Goal: Transaction & Acquisition: Obtain resource

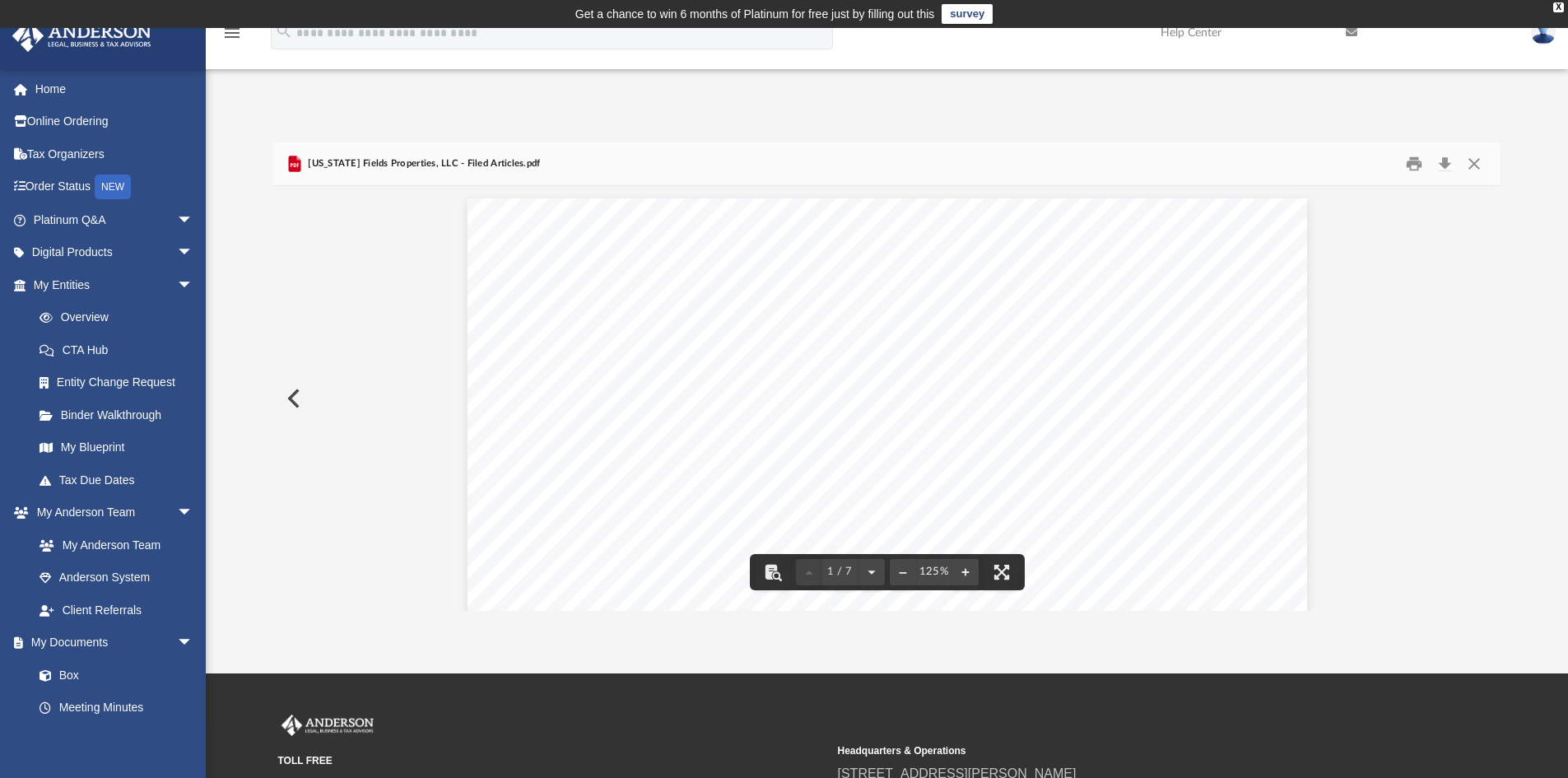
scroll to position [363, 1213]
click at [1479, 165] on button "Close" at bounding box center [1474, 165] width 29 height 26
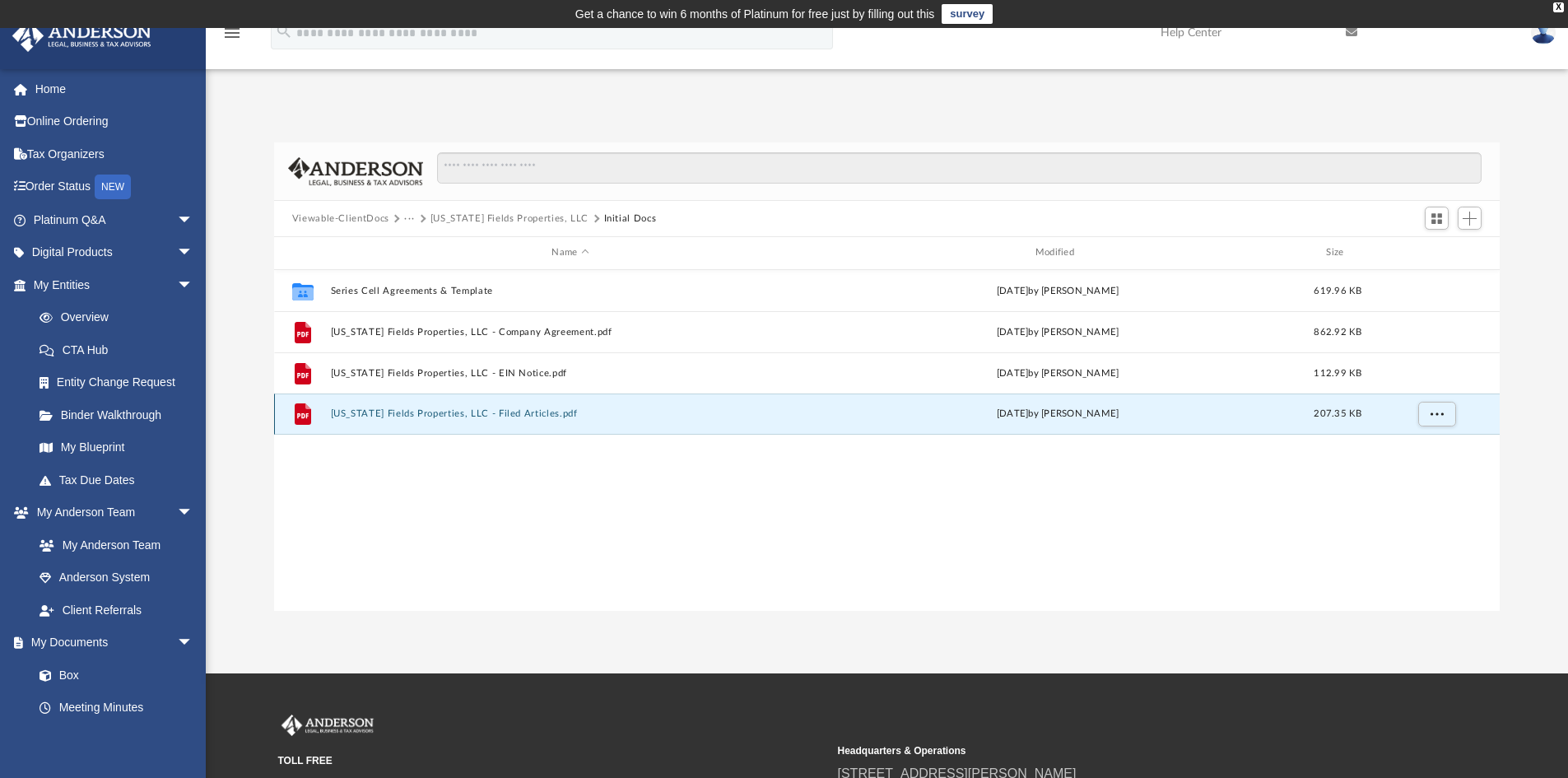
click at [476, 413] on button "[US_STATE] Fields Properties, LLC - Filed Articles.pdf" at bounding box center [569, 414] width 480 height 10
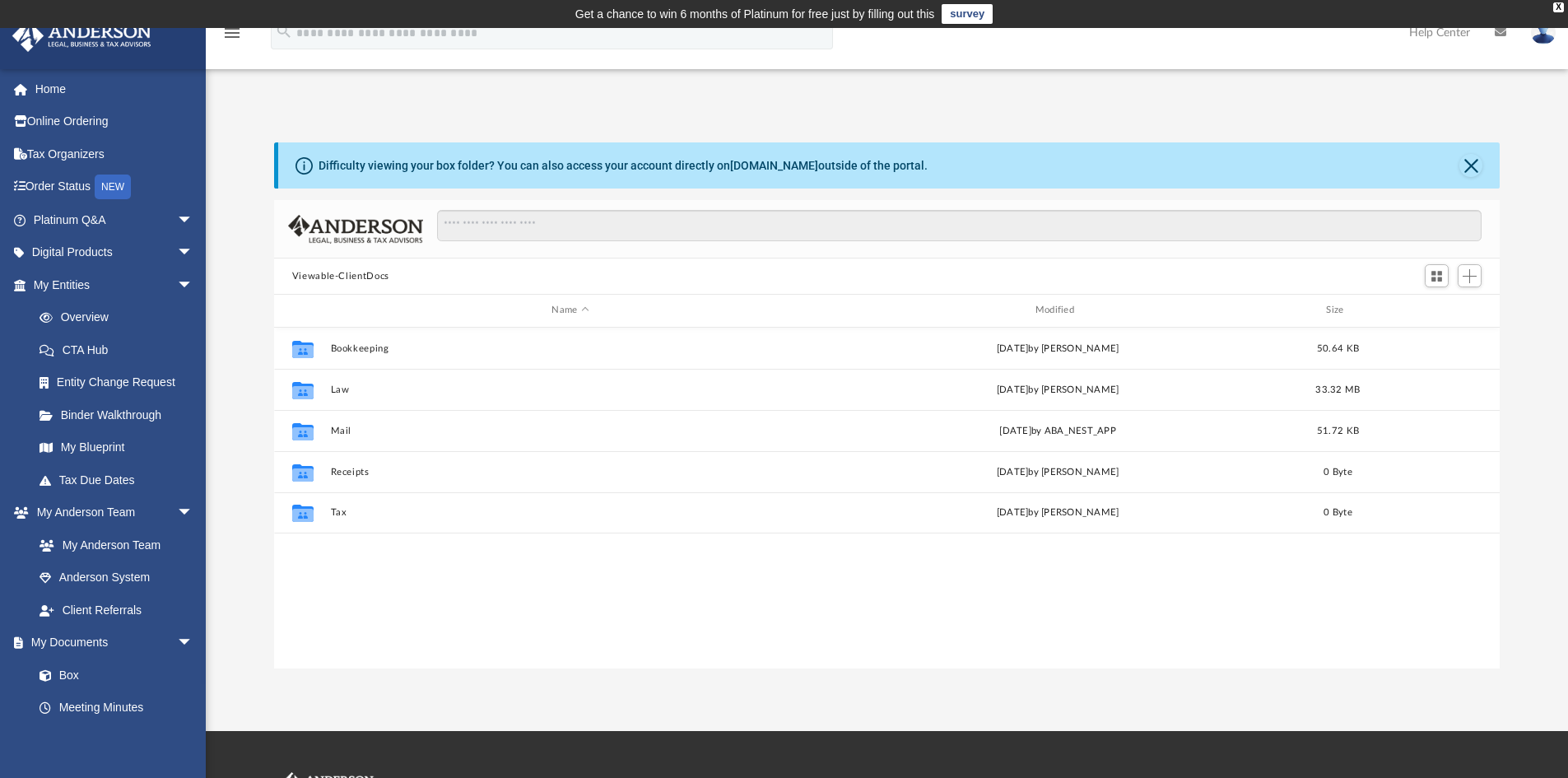
scroll to position [363, 1213]
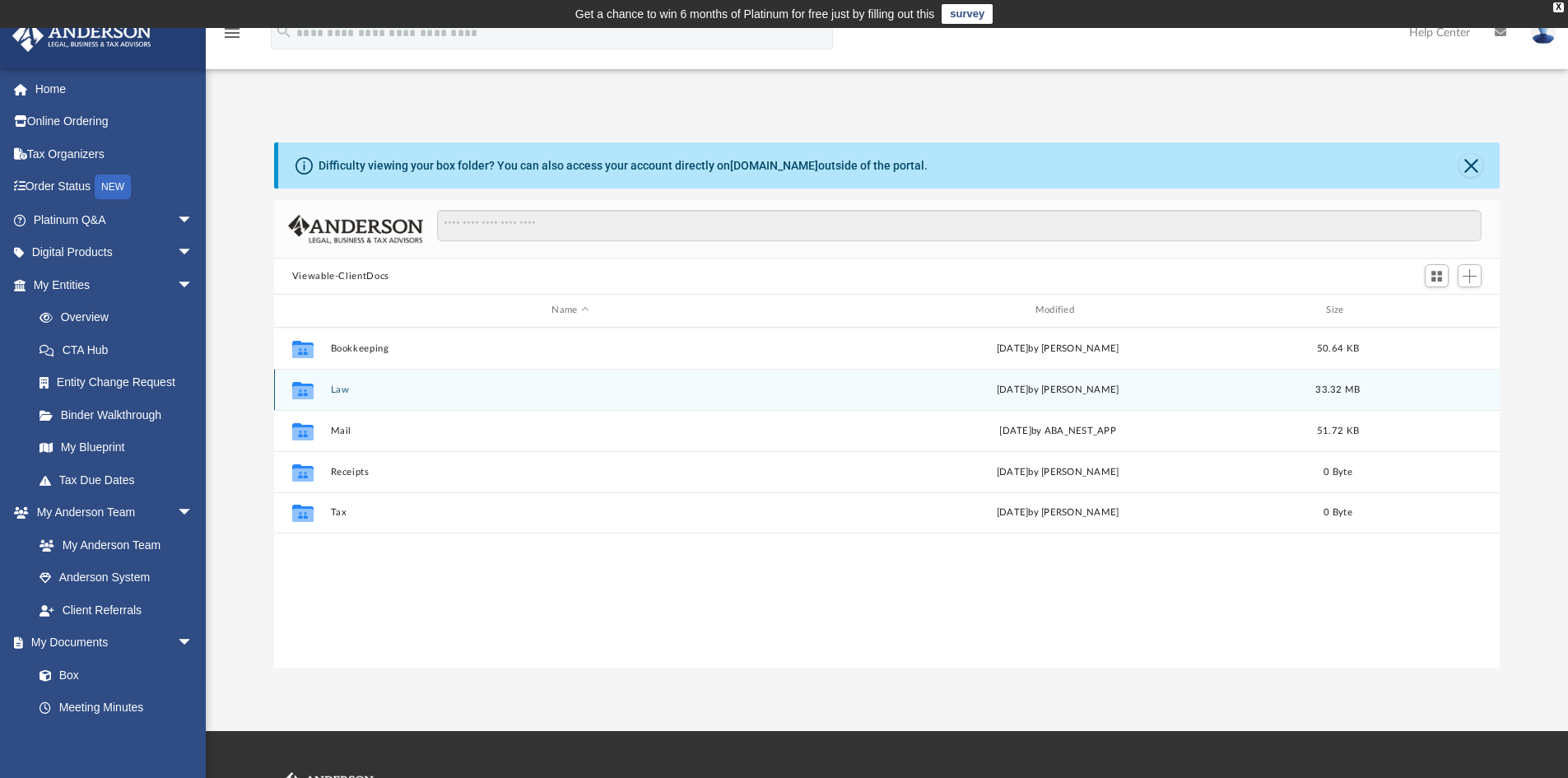
click at [336, 390] on button "Law" at bounding box center [569, 389] width 480 height 10
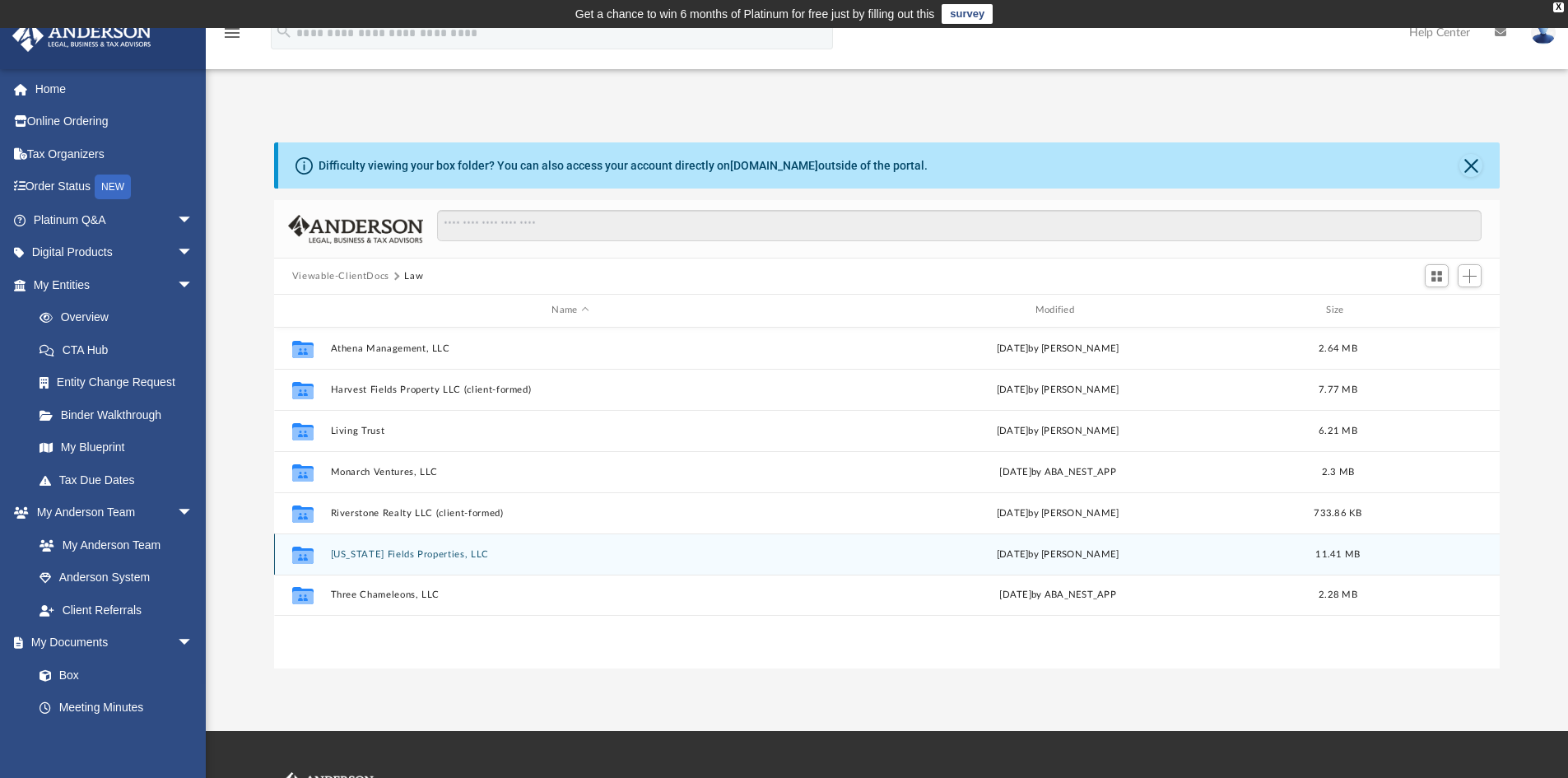
click at [367, 555] on button "[US_STATE] Fields Properties, LLC" at bounding box center [569, 555] width 480 height 10
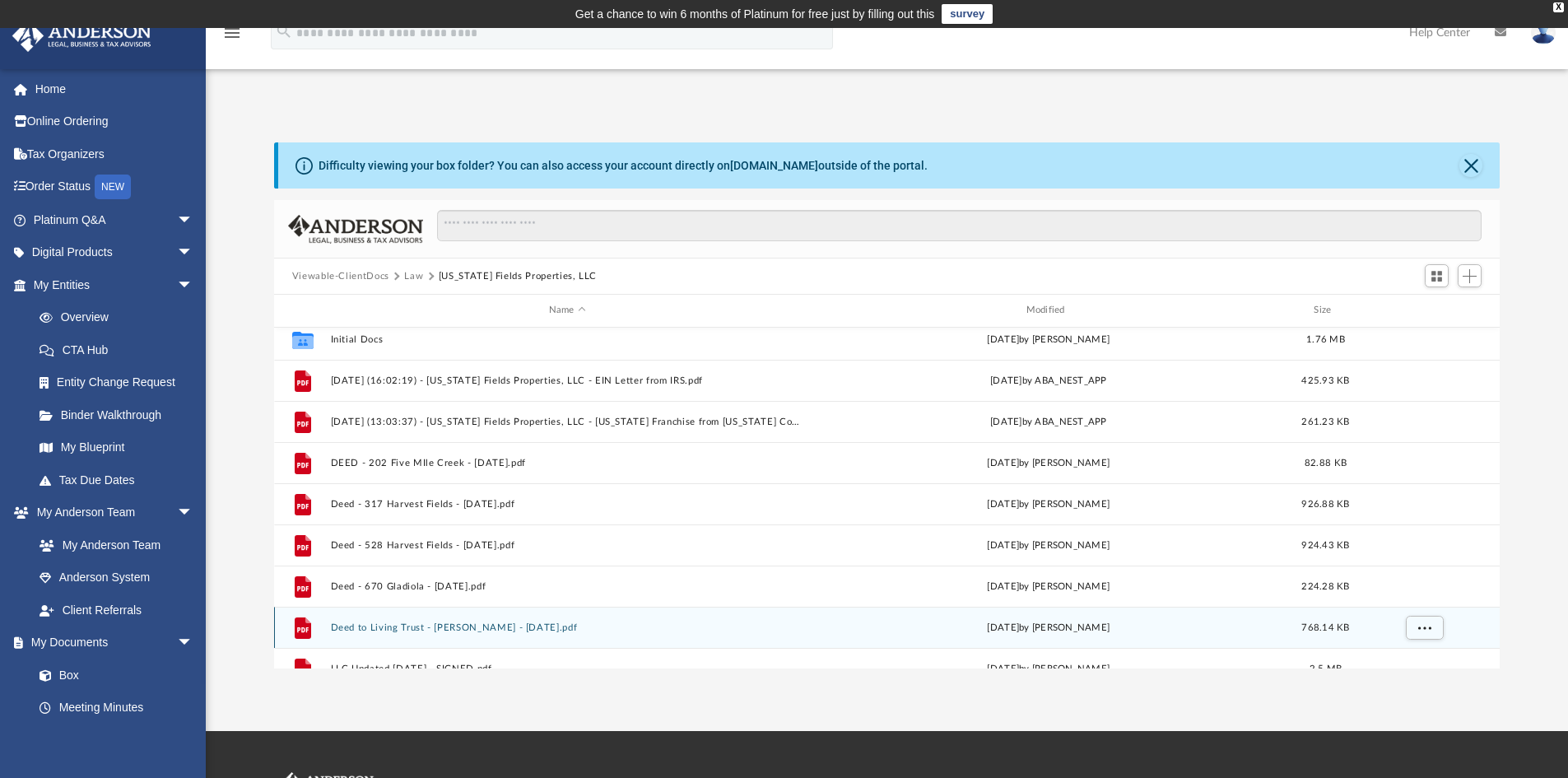
scroll to position [0, 0]
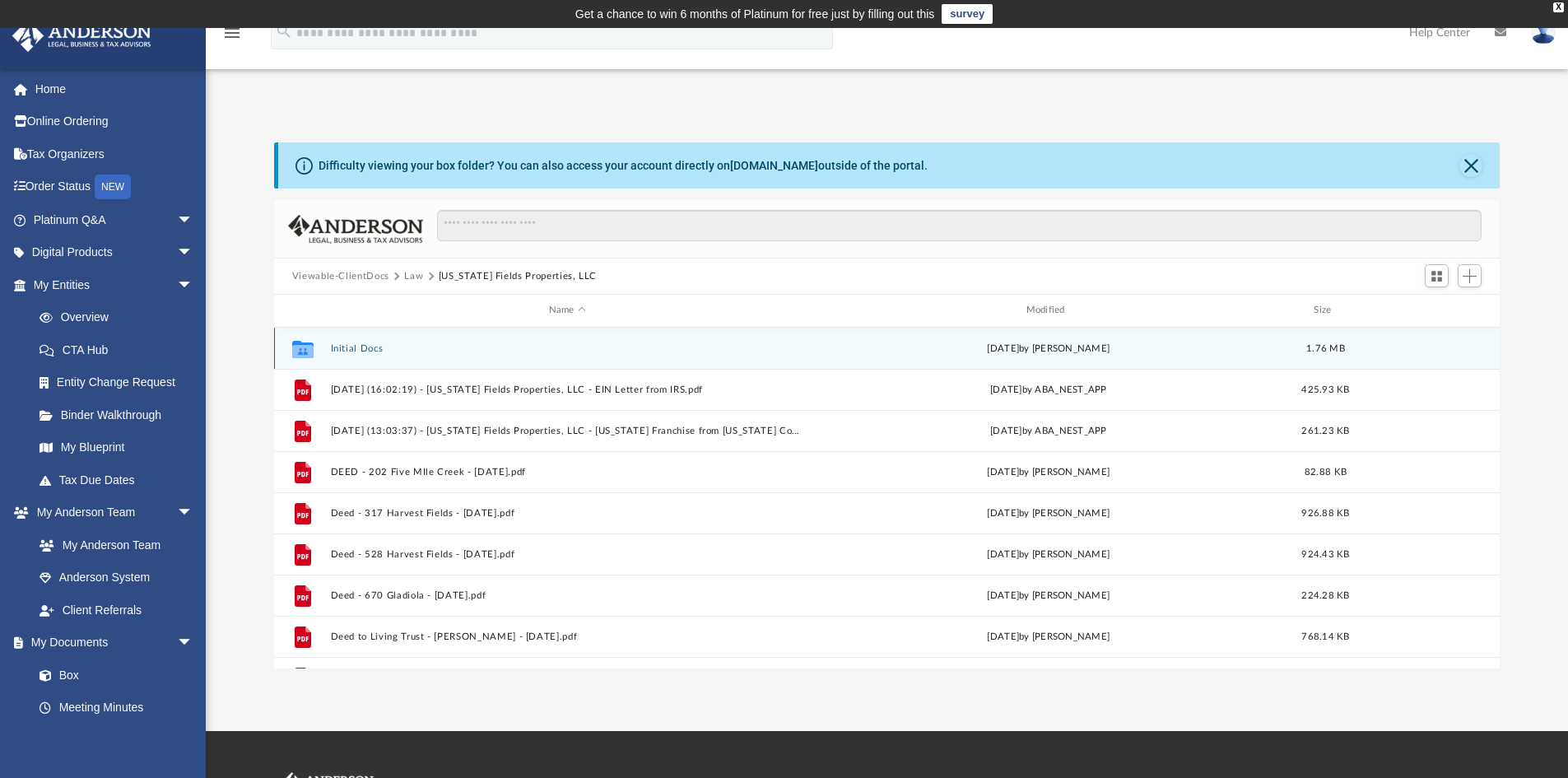
click at [374, 352] on button "Initial Docs" at bounding box center [567, 349] width 474 height 10
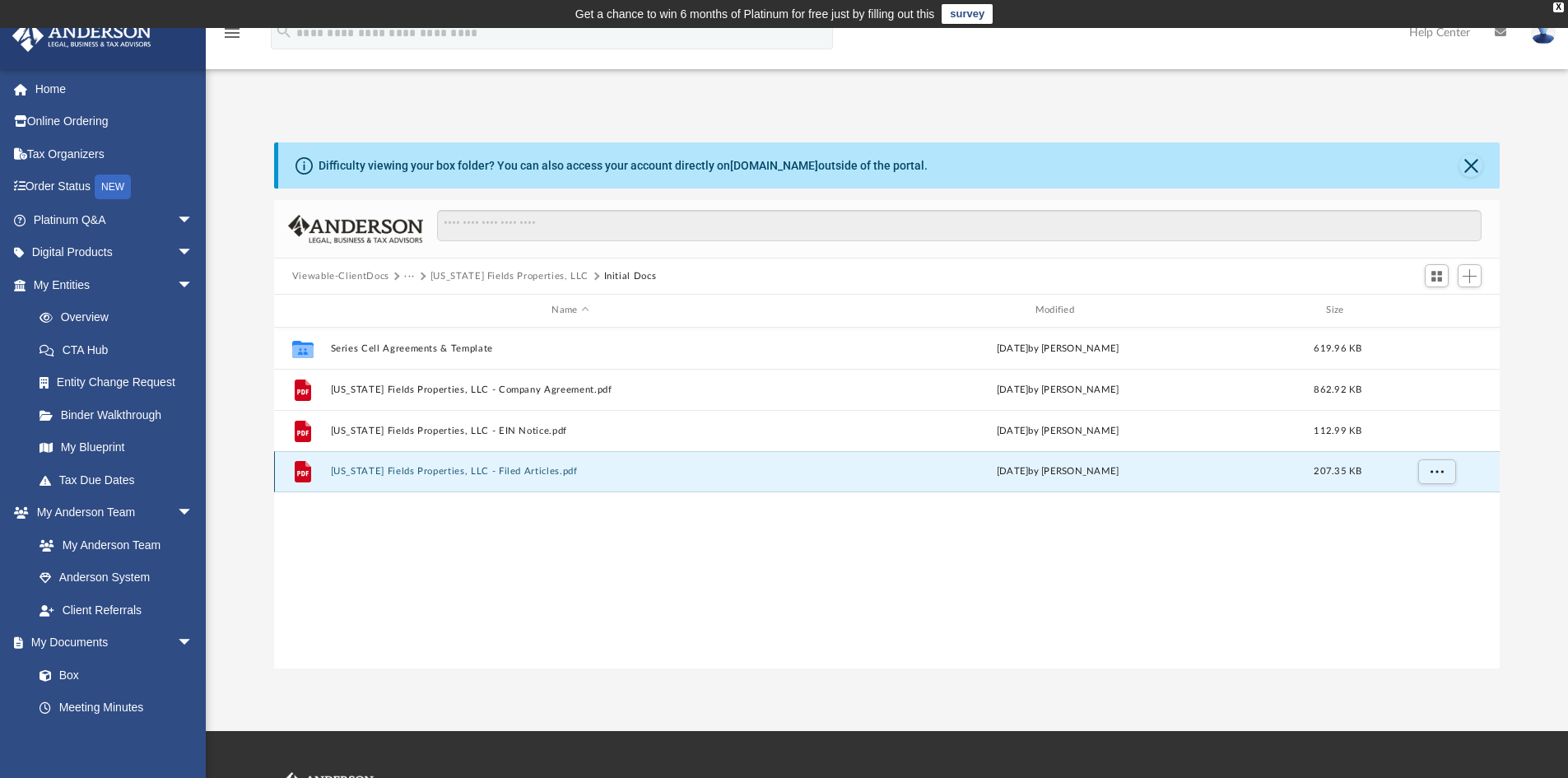
click at [399, 471] on button "[US_STATE] Fields Properties, LLC - Filed Articles.pdf" at bounding box center [569, 471] width 480 height 10
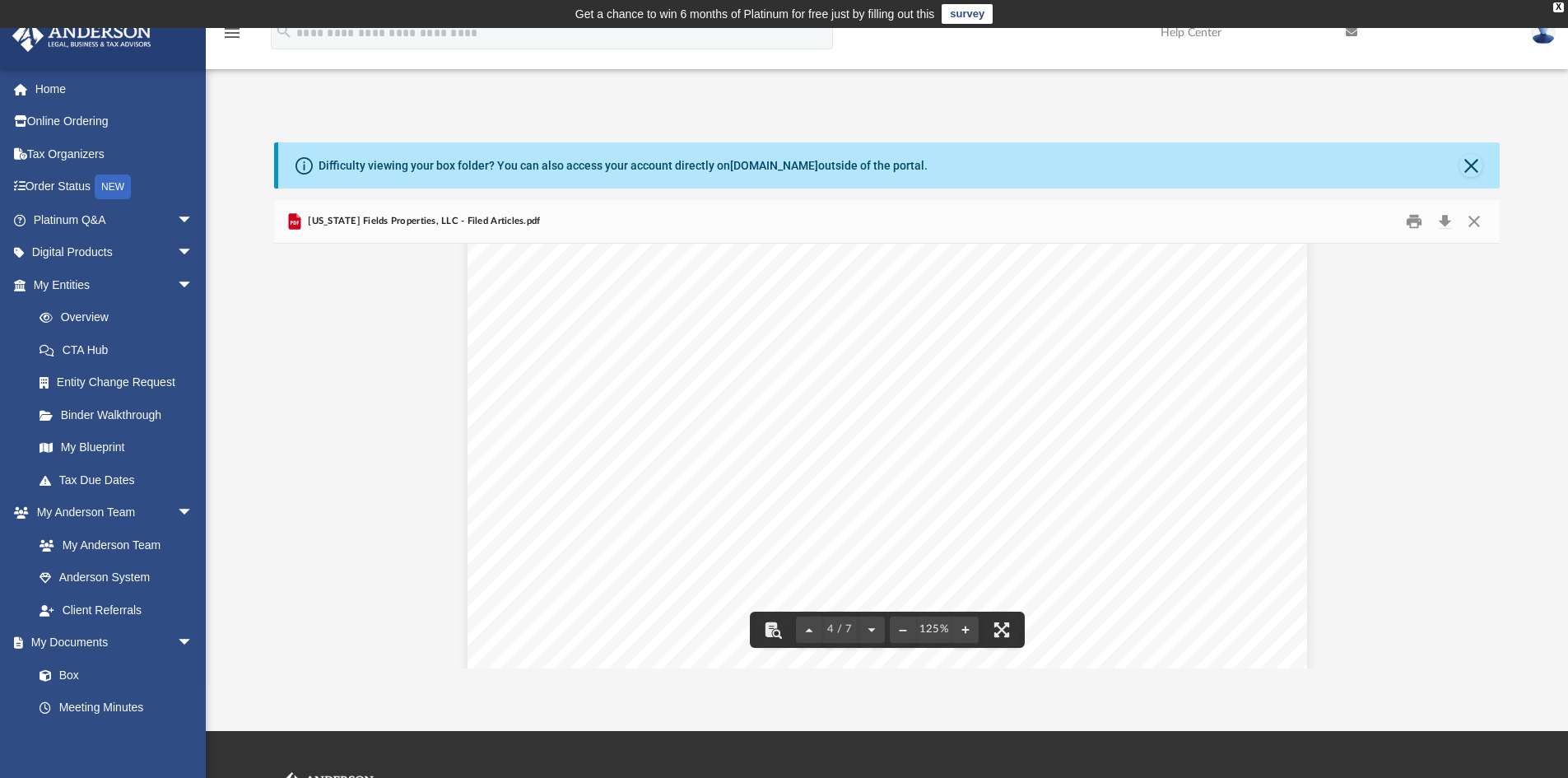
scroll to position [4146, 0]
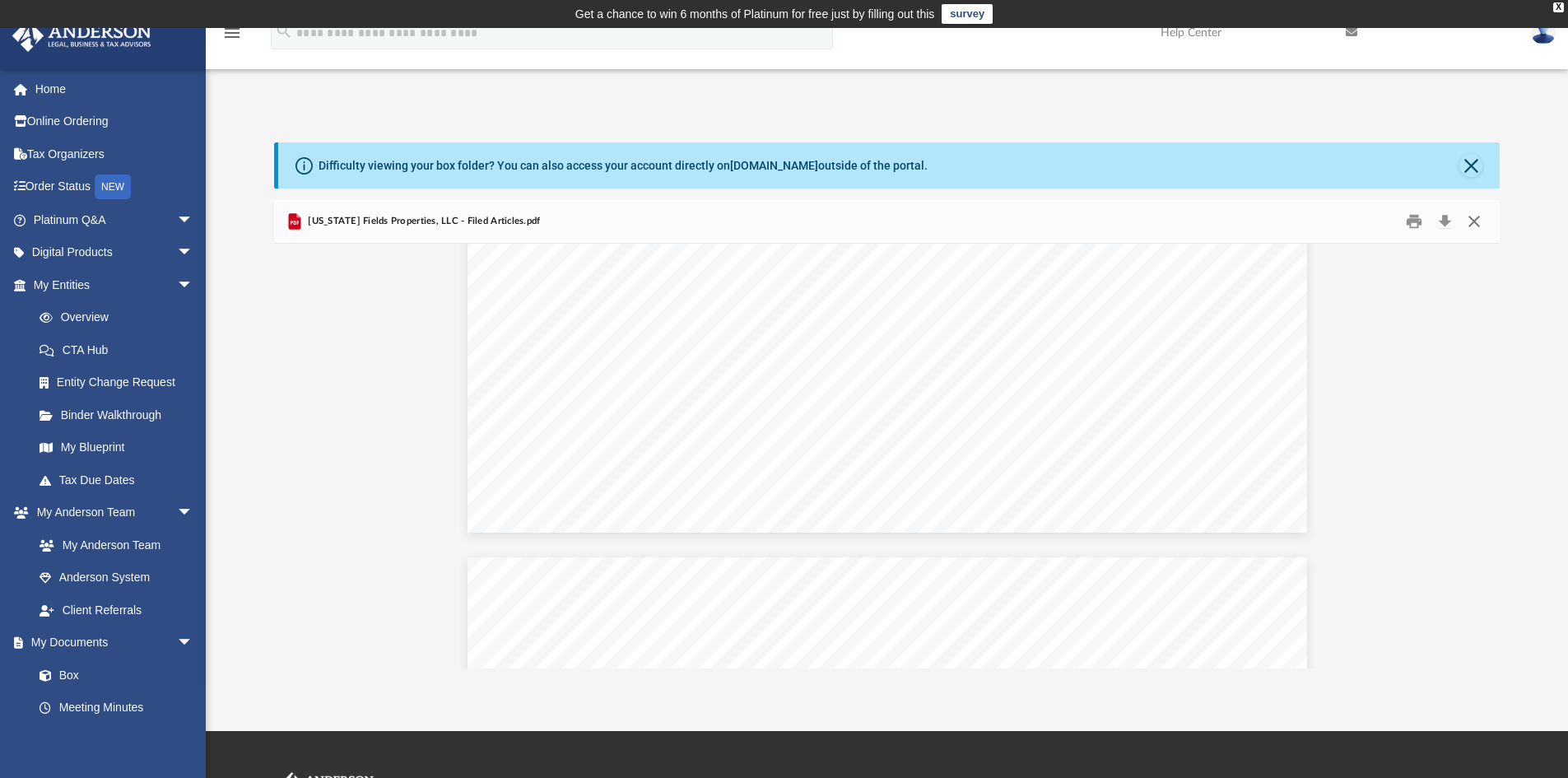
click at [1476, 219] on button "Close" at bounding box center [1474, 222] width 29 height 26
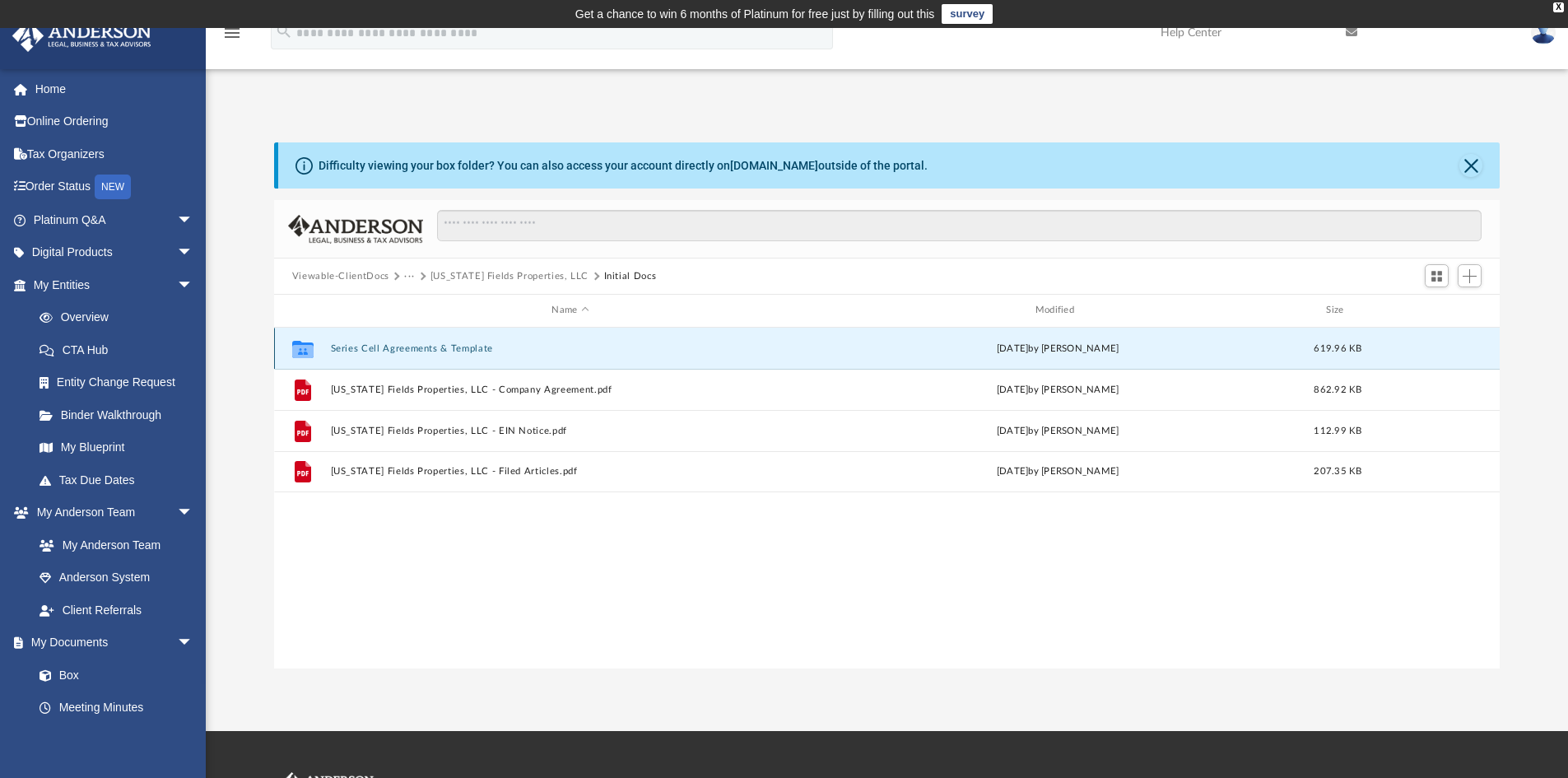
click at [400, 345] on button "Series Cell Agreements & Template" at bounding box center [569, 349] width 480 height 10
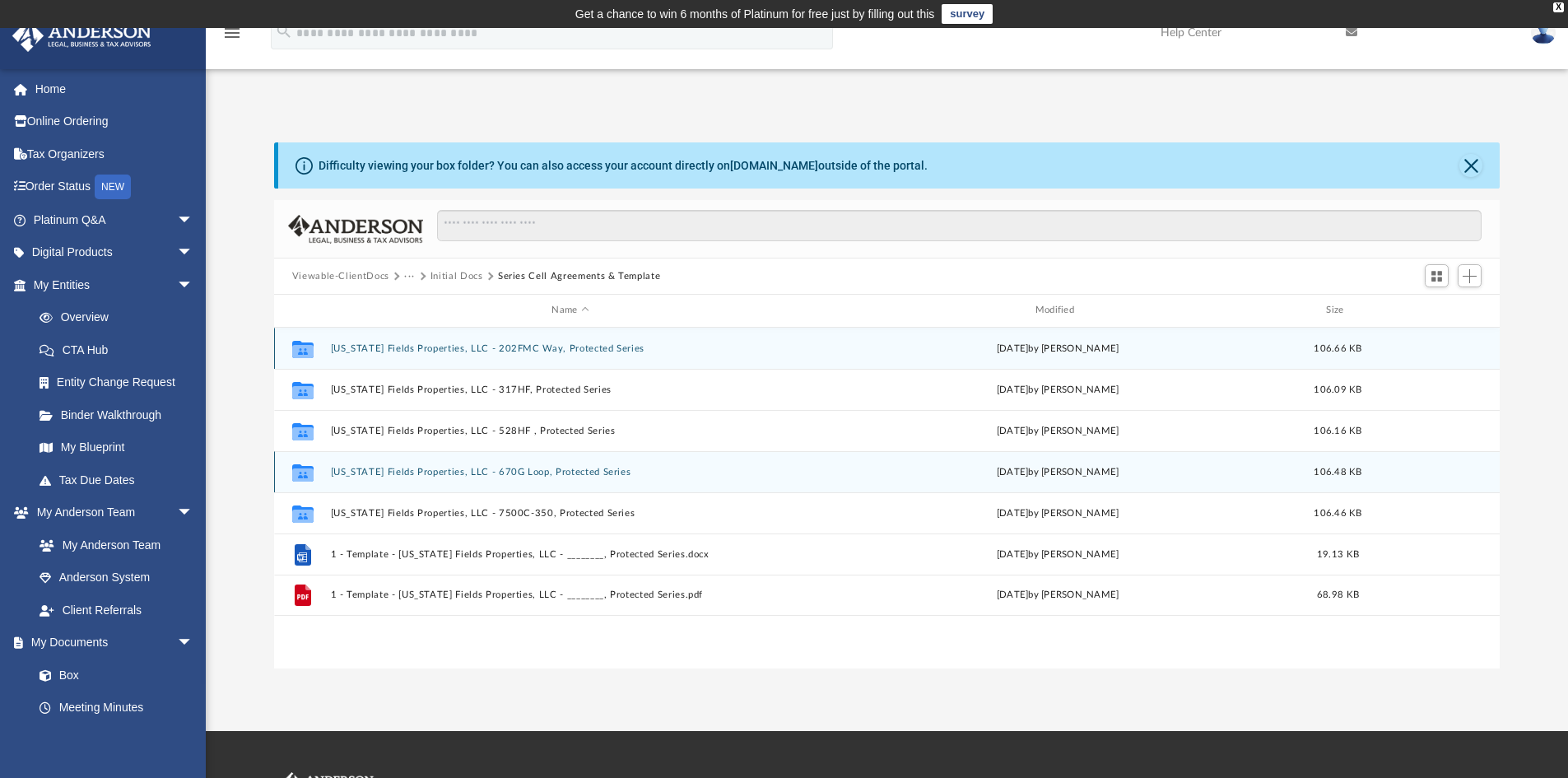
scroll to position [83, 0]
